Goal: Task Accomplishment & Management: Manage account settings

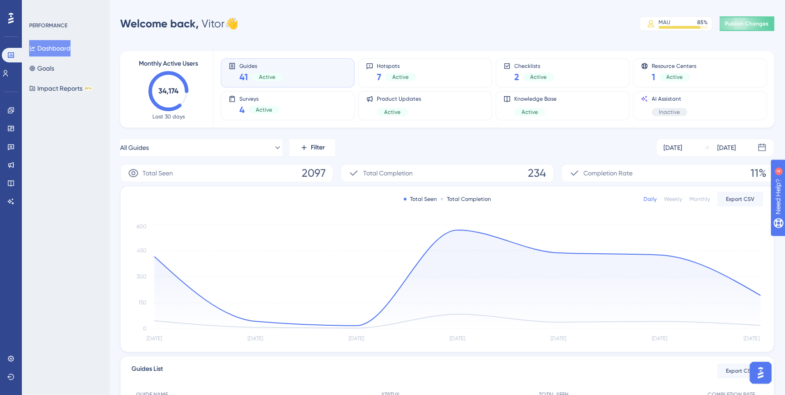
click at [10, 155] on div "Engagement Widgets Feedback Product Updates Knowledge Base AI Assistant" at bounding box center [10, 156] width 7 height 106
click at [10, 152] on link at bounding box center [10, 146] width 7 height 15
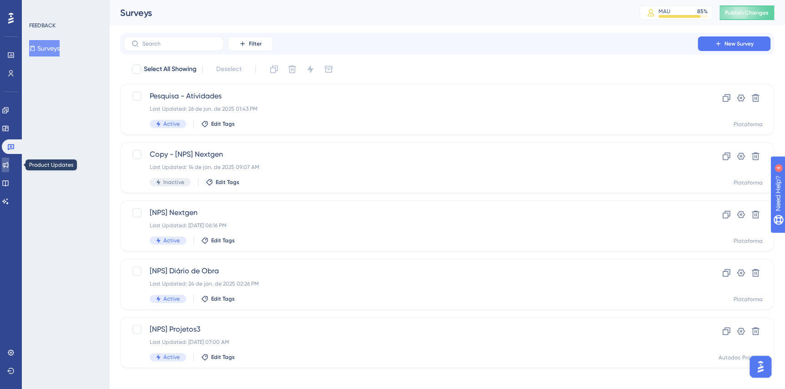
click at [7, 166] on icon at bounding box center [5, 164] width 7 height 7
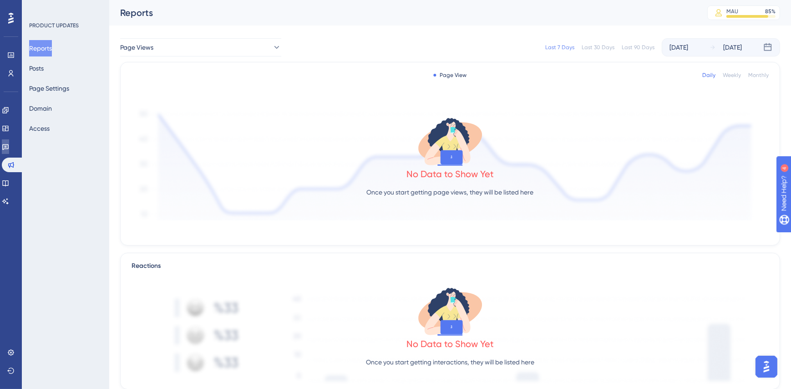
click at [9, 145] on icon at bounding box center [5, 146] width 7 height 7
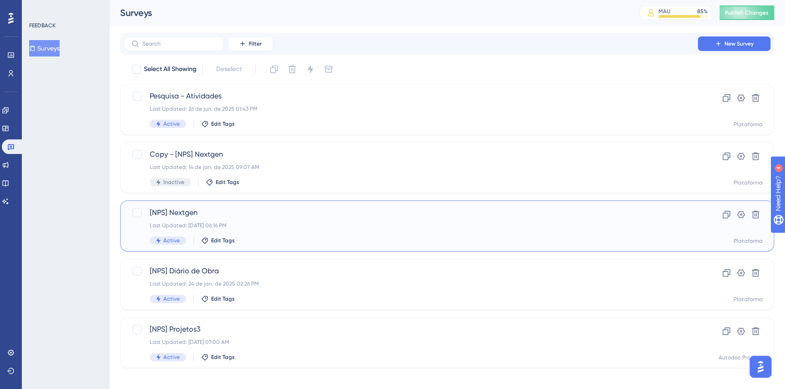
click at [309, 212] on span "[NPS] Nextgen" at bounding box center [411, 212] width 522 height 11
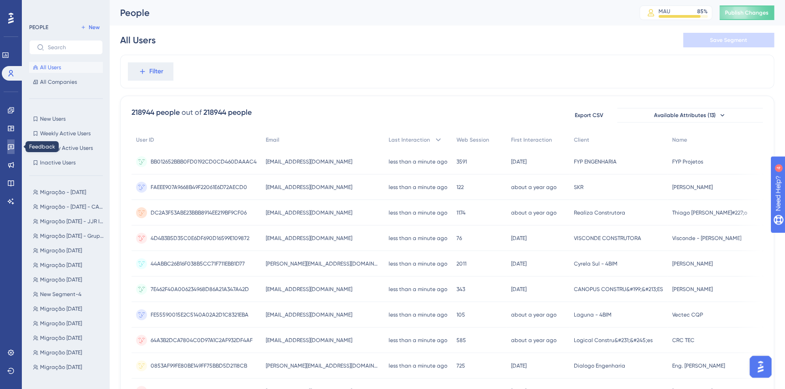
click at [15, 139] on link at bounding box center [10, 146] width 7 height 15
